Goal: Information Seeking & Learning: Learn about a topic

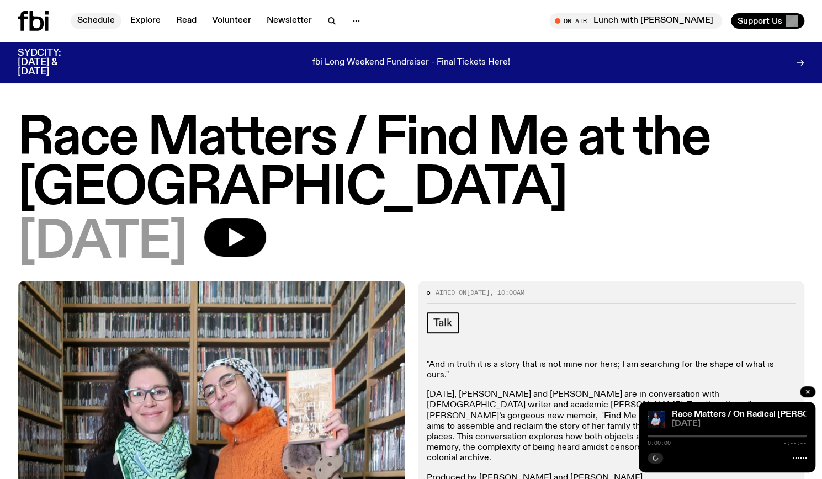
click at [94, 22] on link "Schedule" at bounding box center [96, 20] width 51 height 15
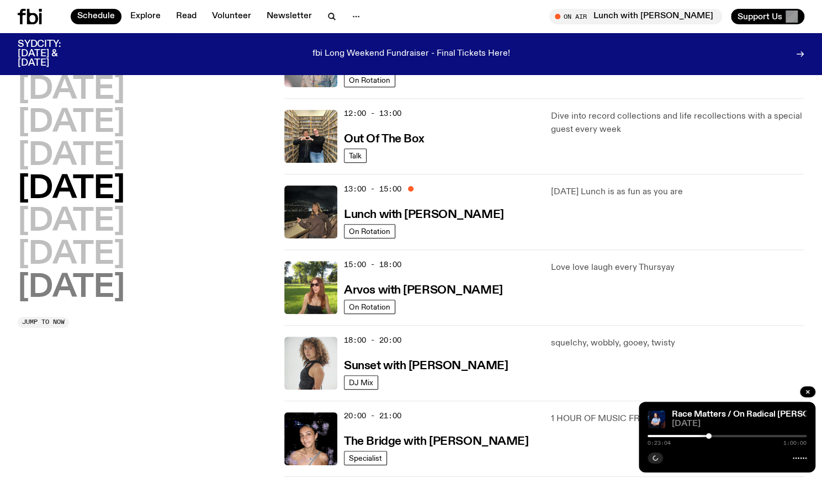
click at [84, 292] on h2 "Sunday" at bounding box center [71, 288] width 107 height 31
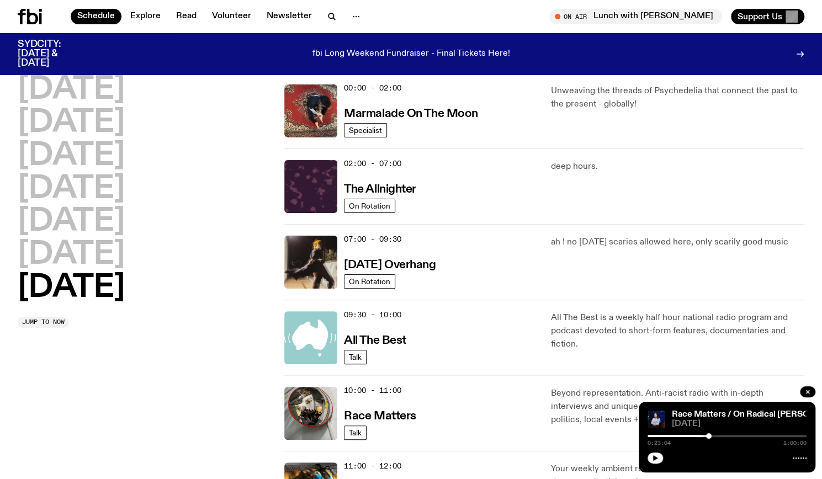
scroll to position [31, 0]
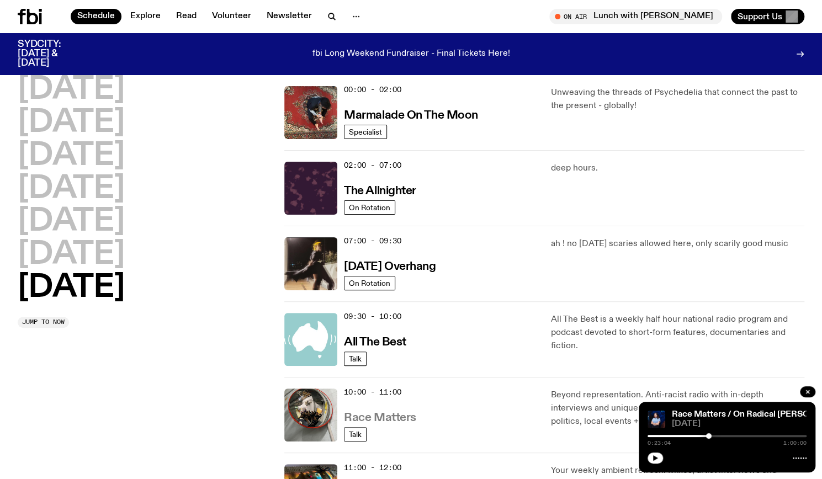
click at [406, 413] on h3 "Race Matters" at bounding box center [380, 419] width 72 height 12
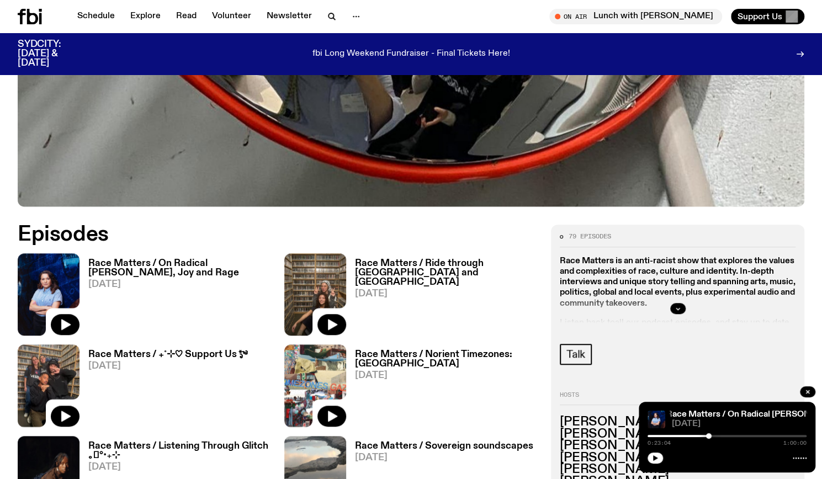
scroll to position [496, 0]
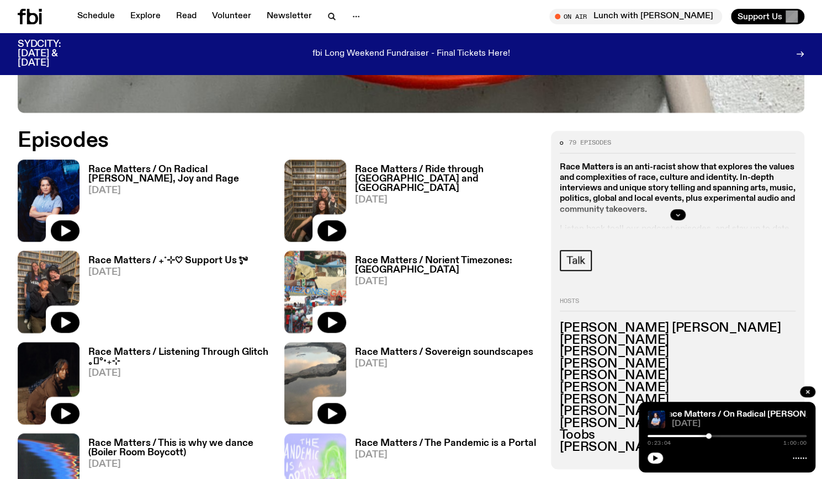
click at [210, 182] on h3 "Race Matters / On Radical [PERSON_NAME], Joy and Rage" at bounding box center [179, 174] width 183 height 19
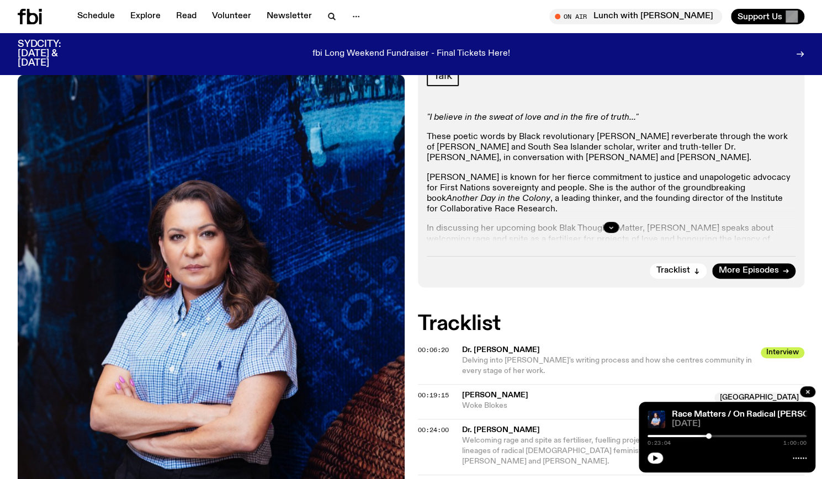
scroll to position [239, 0]
click at [607, 230] on button "button" at bounding box center [611, 227] width 15 height 11
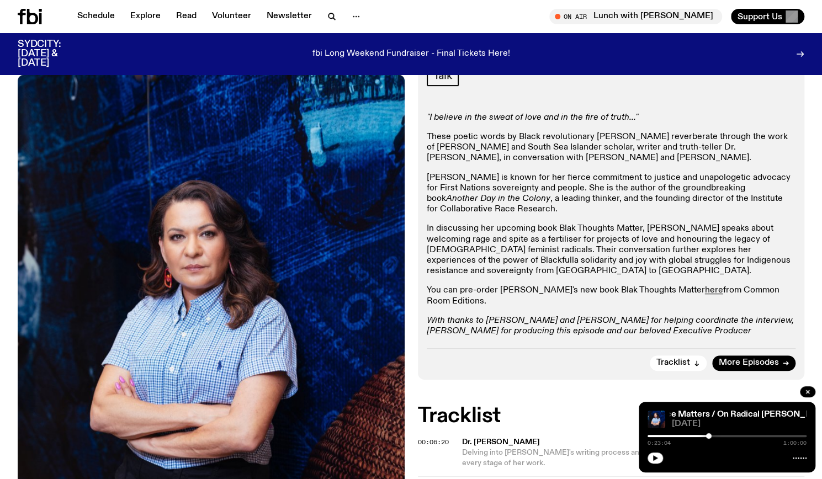
click at [626, 184] on p "Chelsea is known for her fierce commitment to justice and unapologetic advocacy…" at bounding box center [611, 194] width 369 height 43
click at [440, 134] on p "These poetic words by Black revolutionary [PERSON_NAME] reverberate through the…" at bounding box center [611, 148] width 369 height 32
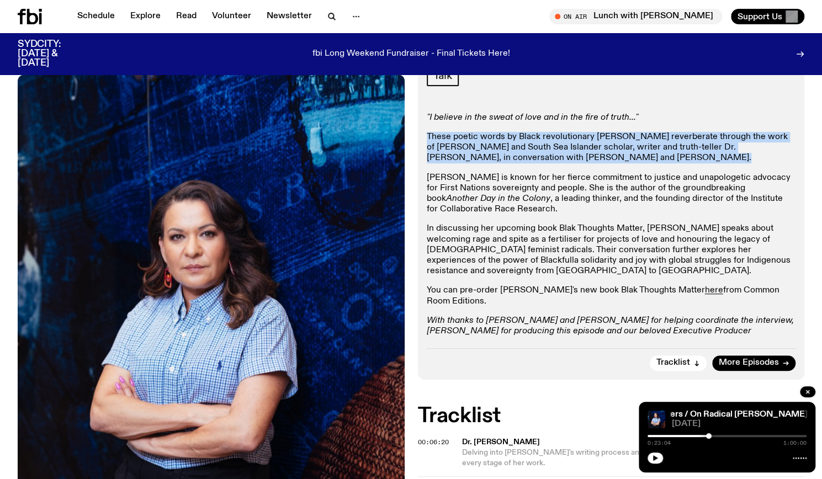
click at [440, 134] on p "These poetic words by Black revolutionary [PERSON_NAME] reverberate through the…" at bounding box center [611, 148] width 369 height 32
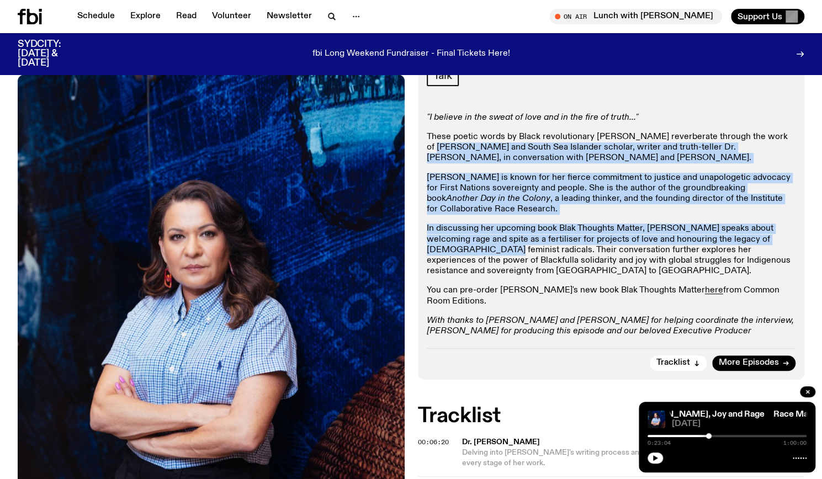
drag, startPoint x: 426, startPoint y: 148, endPoint x: 802, endPoint y: 243, distance: 387.9
click at [802, 243] on div "Aired on 28.09.25 , 10:00am Talk "I believe in the sweat of love and in the fir…" at bounding box center [611, 207] width 387 height 346
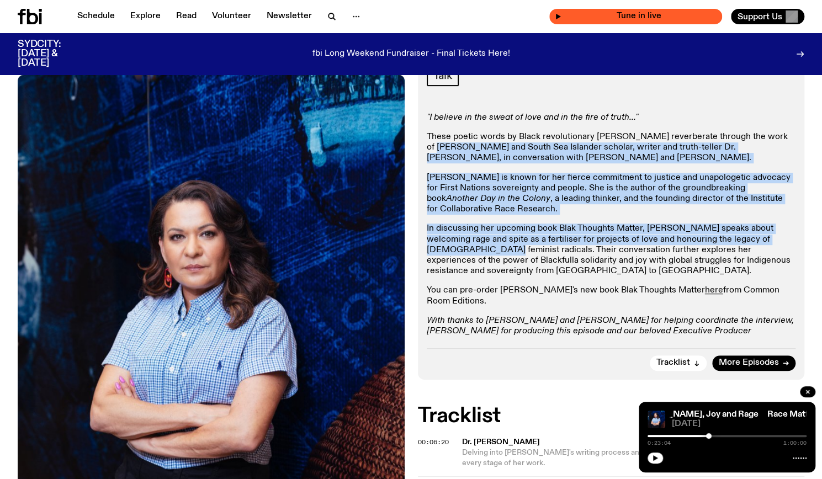
copy div "Munanjahli and South Sea Islander scholar, writer and truth-teller Dr. Chelsea …"
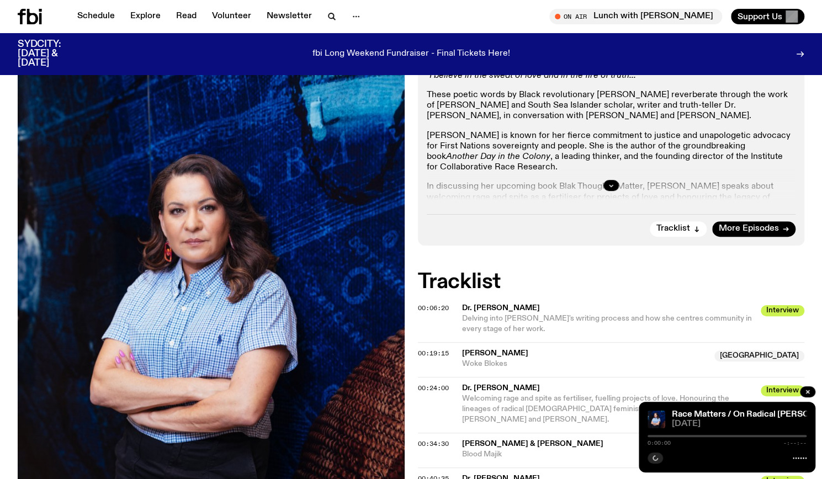
scroll to position [172, 0]
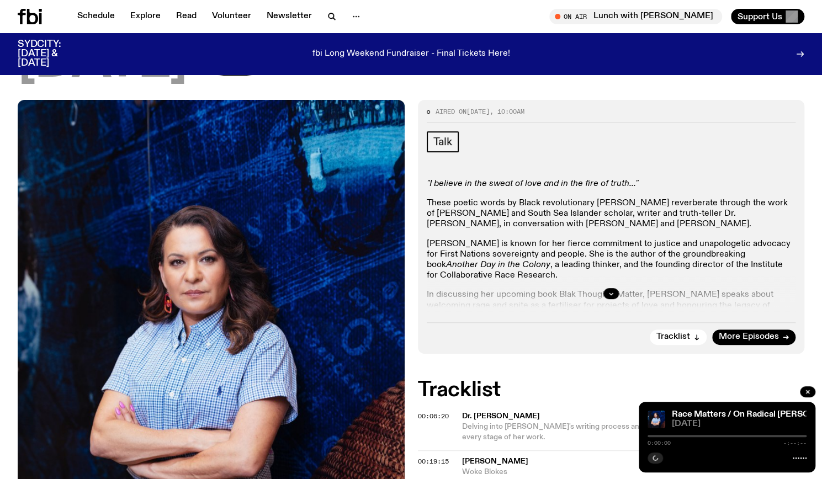
click at [611, 284] on div at bounding box center [611, 293] width 369 height 35
click at [612, 289] on button "button" at bounding box center [611, 293] width 15 height 11
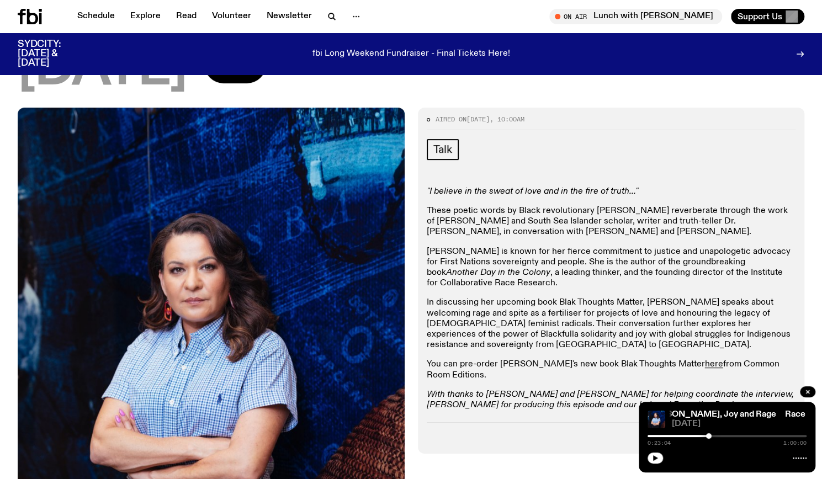
scroll to position [285, 0]
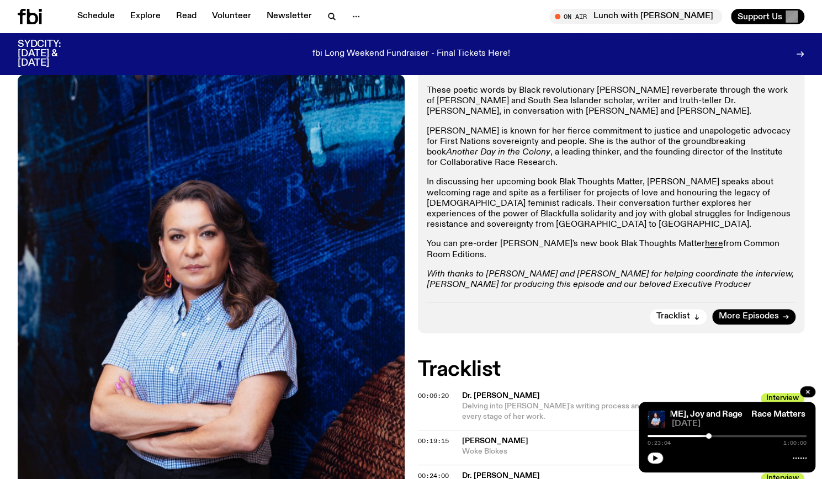
click at [574, 269] on p "With thanks to [PERSON_NAME] and [PERSON_NAME] for helping coordinate the inter…" at bounding box center [611, 285] width 369 height 32
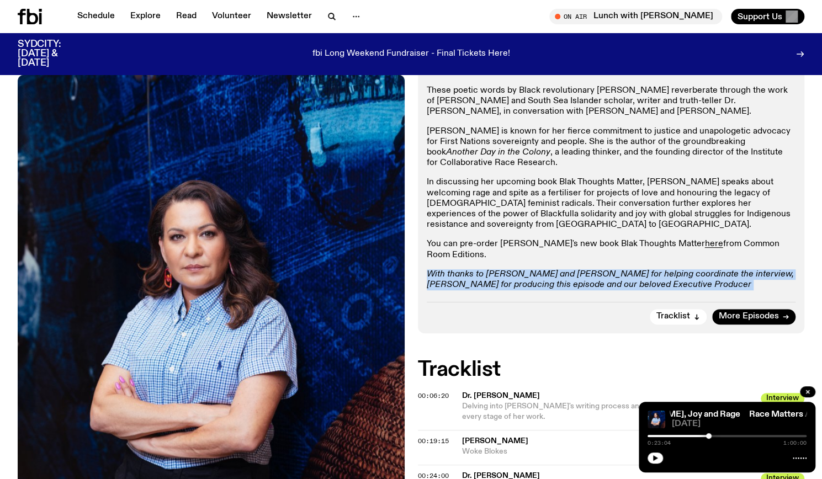
click at [574, 269] on p "With thanks to [PERSON_NAME] and [PERSON_NAME] for helping coordinate the inter…" at bounding box center [611, 285] width 369 height 32
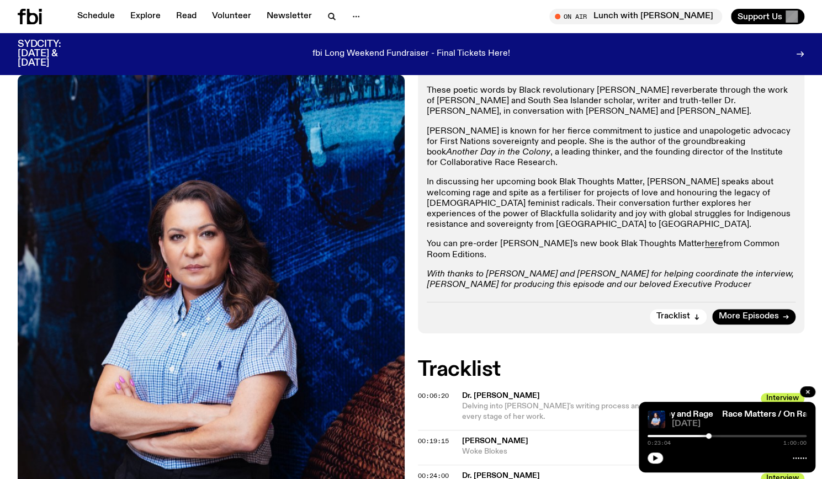
click at [574, 269] on p "With thanks to [PERSON_NAME] and [PERSON_NAME] for helping coordinate the inter…" at bounding box center [611, 285] width 369 height 32
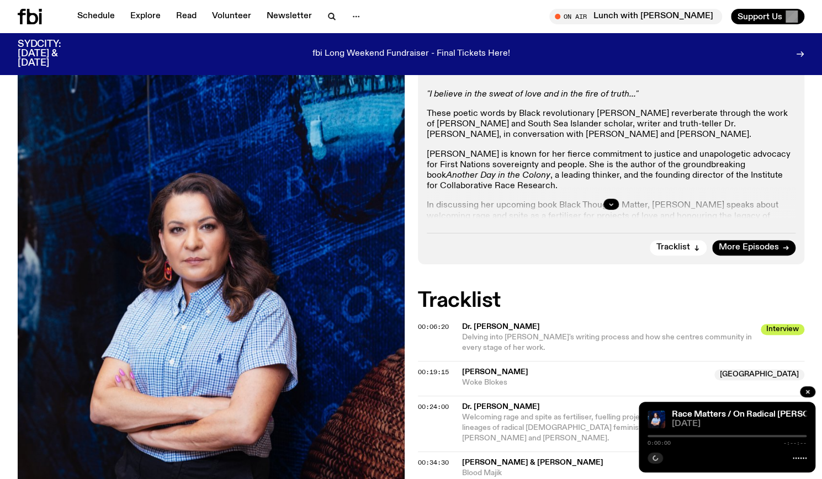
scroll to position [261, 0]
click at [617, 184] on p "[PERSON_NAME] is known for her fierce commitment to justice and unapologetic ad…" at bounding box center [611, 171] width 369 height 43
click at [615, 196] on div at bounding box center [611, 204] width 369 height 35
click at [615, 203] on button "button" at bounding box center [611, 204] width 15 height 11
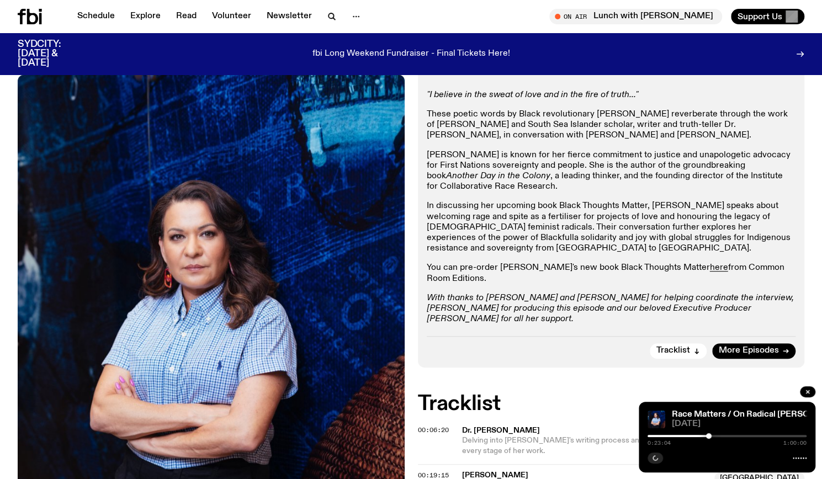
click at [615, 203] on p "In discussing her upcoming book Black Thoughts Matter, [PERSON_NAME] speaks abo…" at bounding box center [611, 227] width 369 height 53
click at [96, 22] on link "Schedule" at bounding box center [96, 16] width 51 height 15
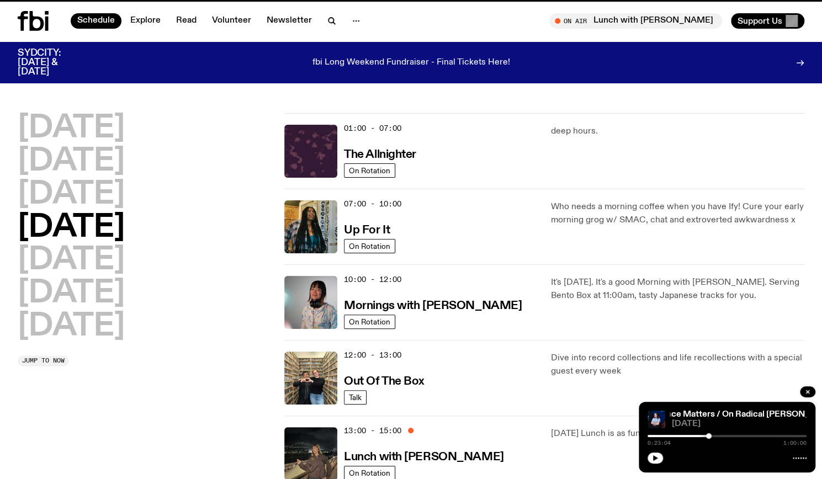
click at [39, 19] on icon at bounding box center [37, 21] width 14 height 20
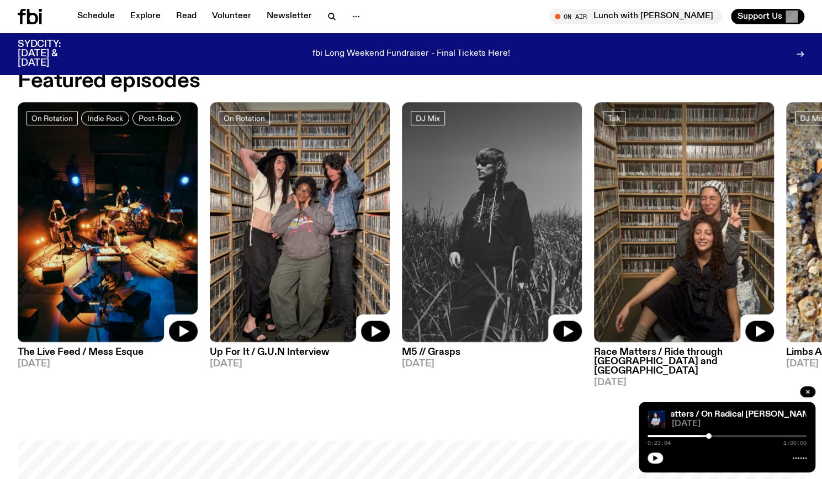
scroll to position [525, 0]
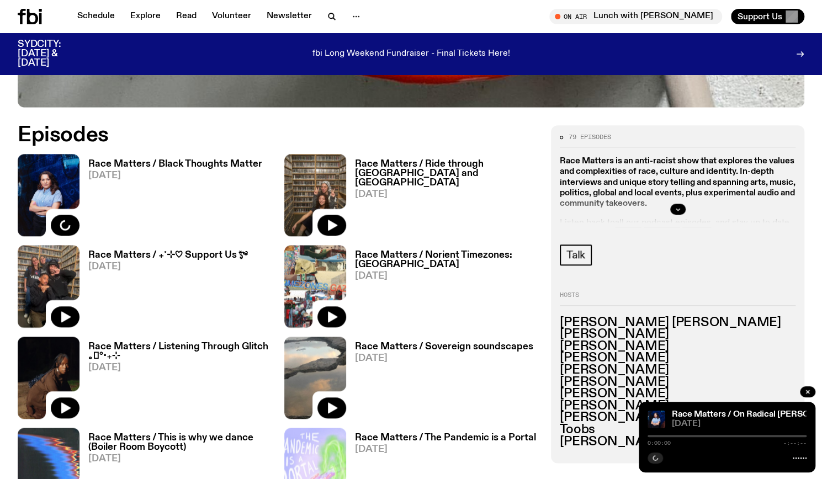
scroll to position [501, 0]
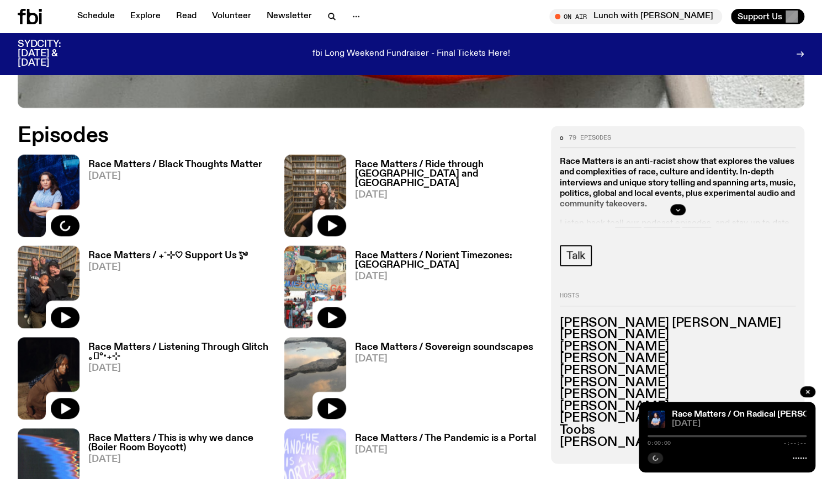
click at [213, 156] on div "Race Matters / Black Thoughts Matter [DATE]" at bounding box center [171, 196] width 183 height 82
click at [228, 166] on h3 "Race Matters / Black Thoughts Matter" at bounding box center [175, 164] width 174 height 9
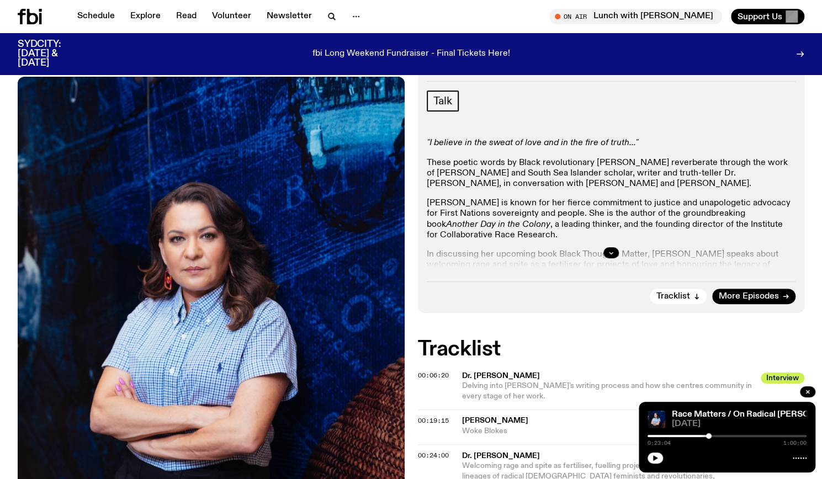
scroll to position [213, 0]
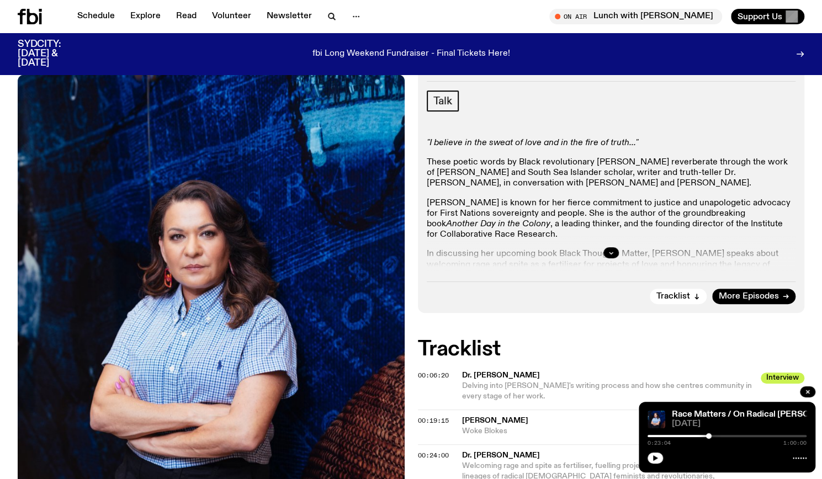
click at [602, 245] on div at bounding box center [611, 252] width 369 height 35
click at [615, 244] on div at bounding box center [611, 252] width 369 height 35
click at [615, 255] on button "button" at bounding box center [611, 252] width 15 height 11
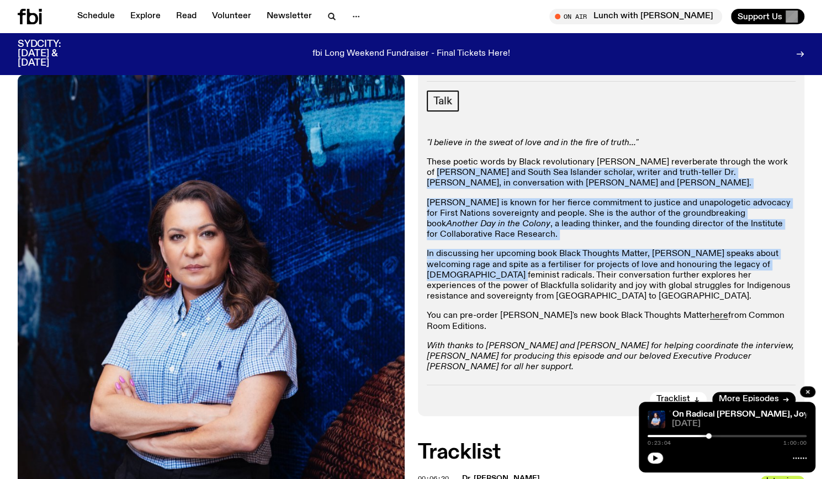
drag, startPoint x: 434, startPoint y: 175, endPoint x: 461, endPoint y: 271, distance: 99.8
click at [461, 271] on div "Aired on [DATE] 10:00am Talk "I believe in the sweat of love and in the fire of…" at bounding box center [611, 237] width 387 height 357
click at [461, 271] on p "In discussing her upcoming book Black Thoughts Matter, [PERSON_NAME] speaks abo…" at bounding box center [611, 275] width 369 height 53
drag, startPoint x: 461, startPoint y: 271, endPoint x: 419, endPoint y: 174, distance: 106.1
click at [419, 174] on div "Aired on [DATE] 10:00am Talk "I believe in the sweat of love and in the fire of…" at bounding box center [611, 237] width 387 height 357
